Goal: Find specific page/section: Find specific page/section

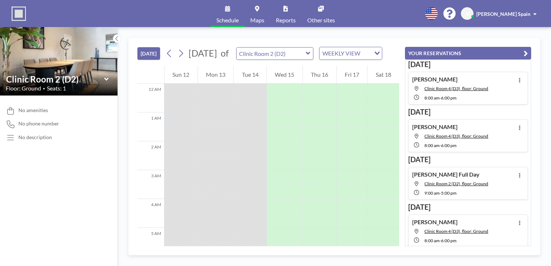
scroll to position [36, 0]
click at [107, 79] on icon at bounding box center [106, 79] width 5 height 7
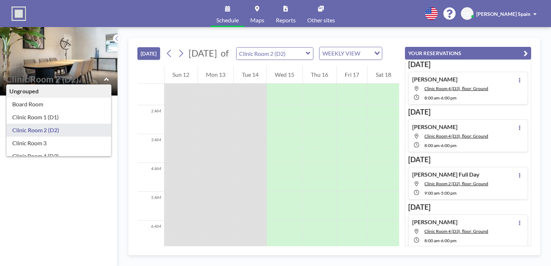
click at [53, 189] on div "No amenities No phone number No description" at bounding box center [59, 181] width 118 height 171
type input "Clinic Room 2 (D2)"
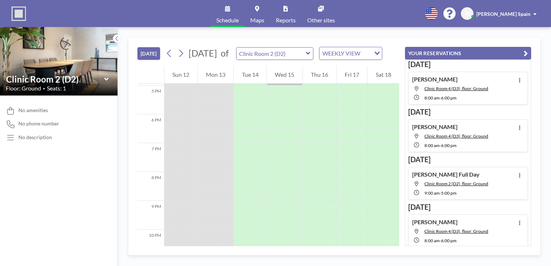
scroll to position [434, 0]
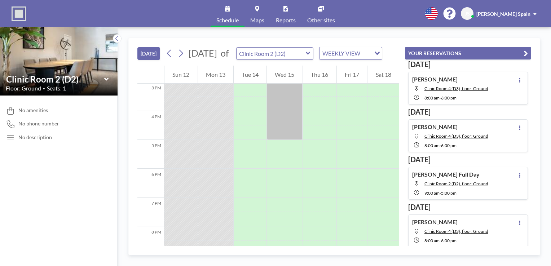
click at [108, 79] on icon at bounding box center [106, 79] width 5 height 7
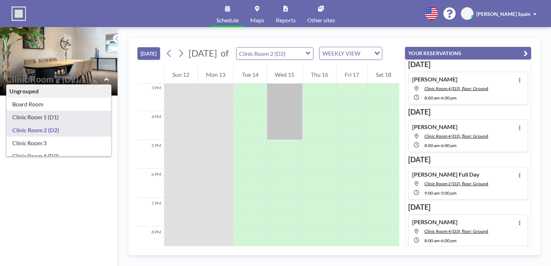
type input "Clinic Room 1 (D1)"
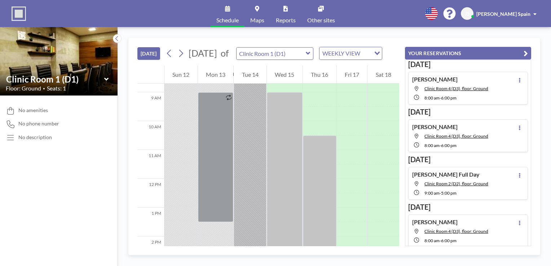
scroll to position [253, 0]
click at [105, 79] on icon at bounding box center [106, 79] width 4 height 3
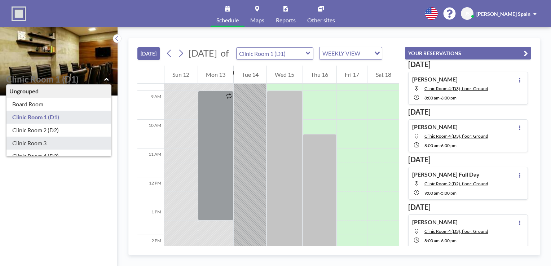
type input "Clinic Room 3"
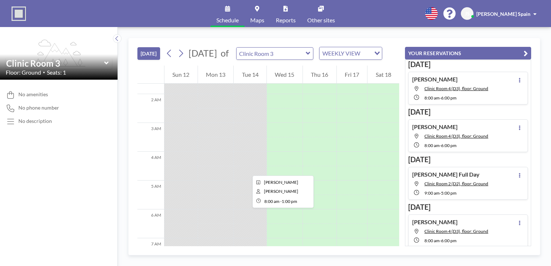
scroll to position [0, 0]
